Goal: Task Accomplishment & Management: Use online tool/utility

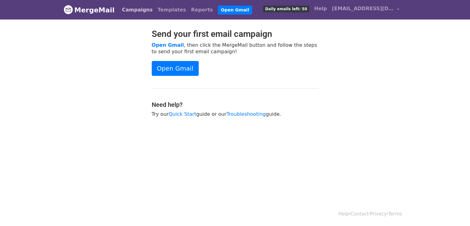
click at [120, 8] on link "Campaigns" at bounding box center [138, 10] width 36 height 12
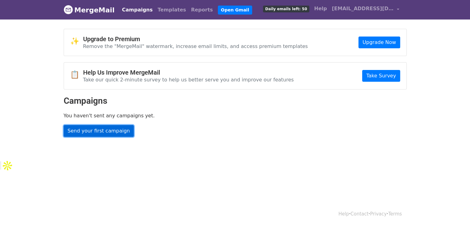
click at [116, 131] on link "Send your first campaign" at bounding box center [99, 131] width 71 height 12
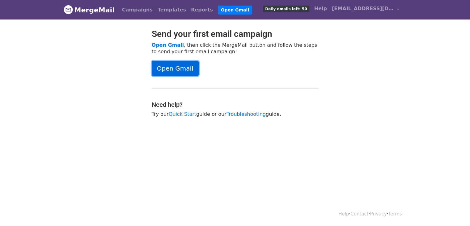
click at [173, 70] on link "Open Gmail" at bounding box center [175, 68] width 47 height 15
click at [132, 10] on link "Campaigns" at bounding box center [138, 10] width 36 height 12
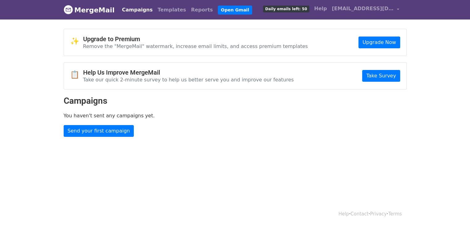
click at [85, 8] on link "MergeMail" at bounding box center [89, 9] width 51 height 13
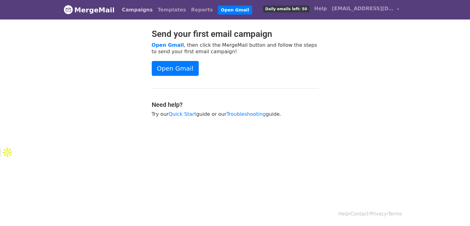
click at [132, 11] on link "Campaigns" at bounding box center [138, 10] width 36 height 12
